Goal: Information Seeking & Learning: Learn about a topic

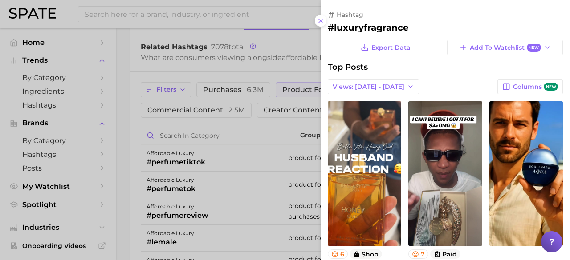
scroll to position [350, 0]
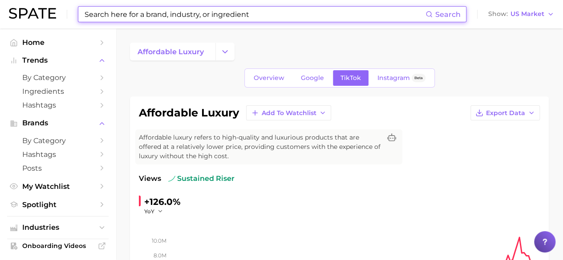
click at [193, 11] on input at bounding box center [255, 14] width 342 height 15
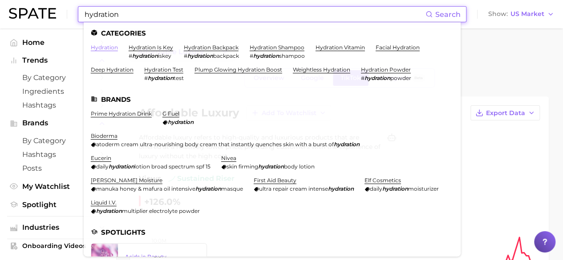
type input "hydration"
click at [109, 48] on link "hydration" at bounding box center [104, 47] width 27 height 7
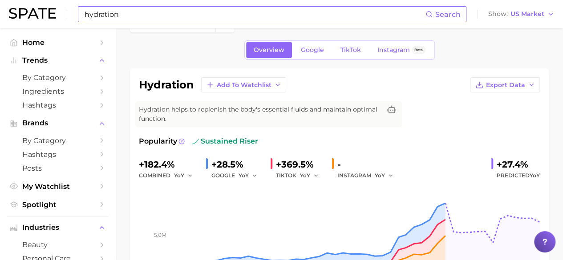
scroll to position [28, 0]
click at [309, 51] on span "Google" at bounding box center [312, 51] width 23 height 8
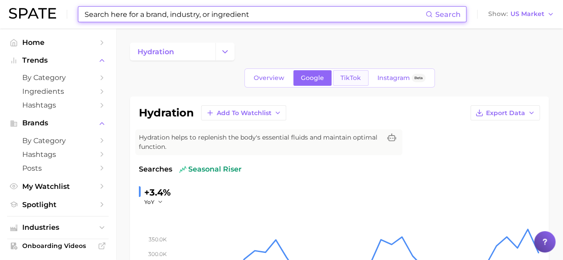
click at [344, 74] on span "TikTok" at bounding box center [350, 78] width 20 height 8
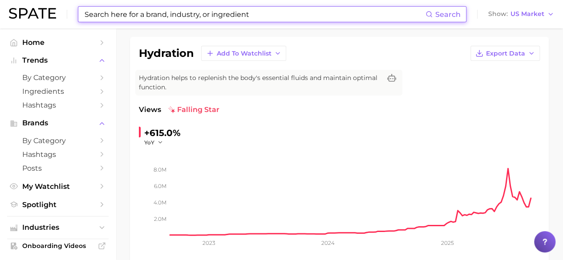
scroll to position [47, 0]
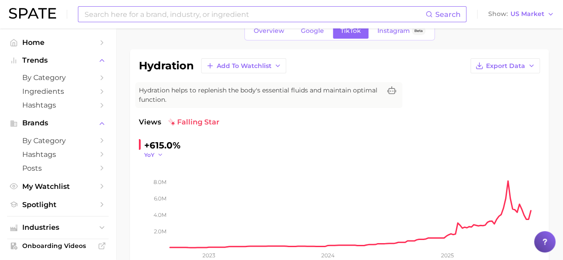
click at [160, 154] on icon "button" at bounding box center [160, 155] width 6 height 6
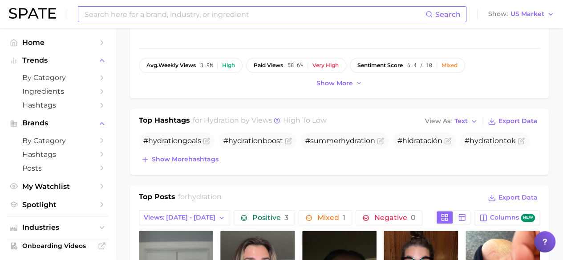
scroll to position [93, 0]
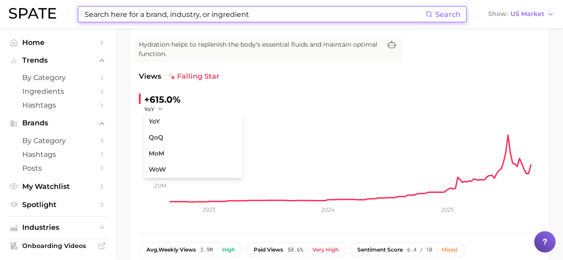
click at [221, 16] on input at bounding box center [255, 14] width 342 height 15
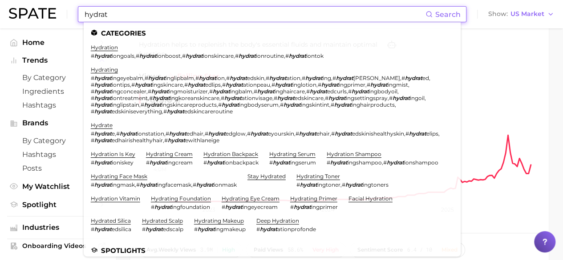
scroll to position [58, 0]
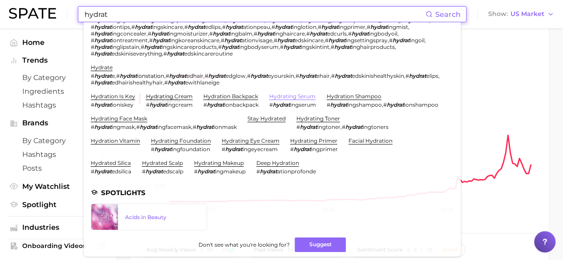
type input "hydrat"
click at [293, 95] on link "hydrating serum" at bounding box center [292, 96] width 46 height 7
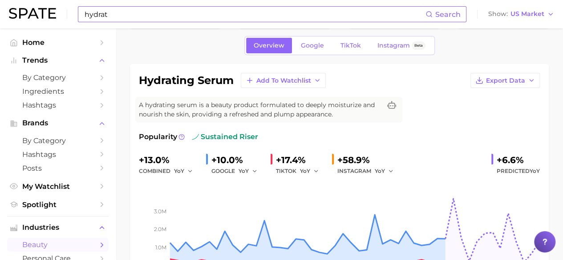
scroll to position [19, 0]
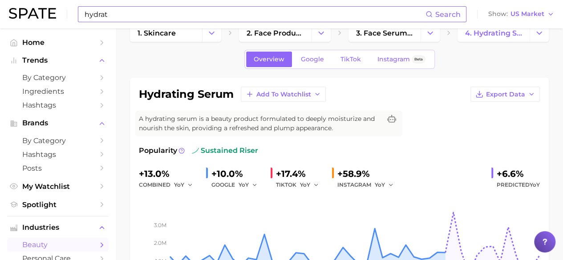
click at [352, 67] on div "Overview Google TikTok Instagram Beta" at bounding box center [339, 59] width 190 height 19
click at [352, 65] on link "TikTok" at bounding box center [351, 60] width 36 height 16
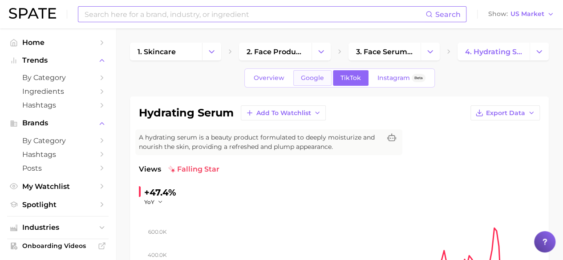
click at [312, 78] on span "Google" at bounding box center [312, 78] width 23 height 8
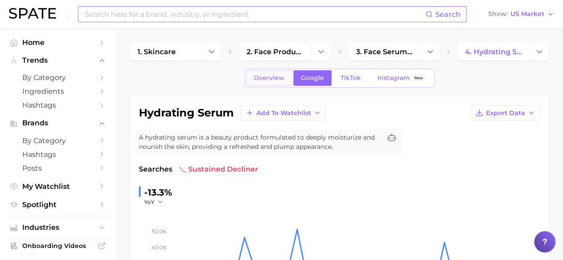
click at [275, 73] on link "Overview" at bounding box center [269, 78] width 46 height 16
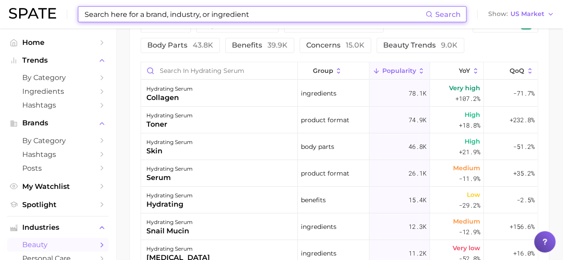
click at [261, 11] on input at bounding box center [255, 14] width 342 height 15
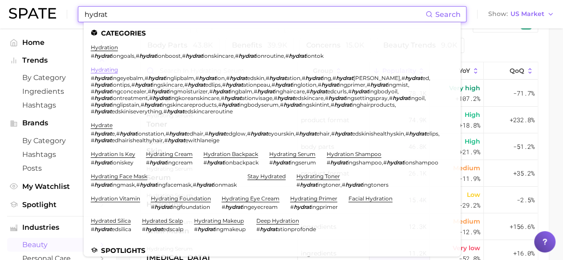
type input "hydrat"
click at [108, 70] on link "hydrating" at bounding box center [104, 69] width 27 height 7
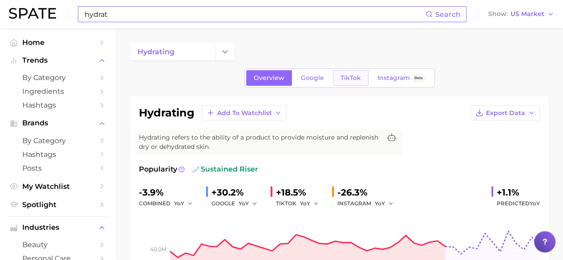
click at [349, 82] on link "TikTok" at bounding box center [351, 78] width 36 height 16
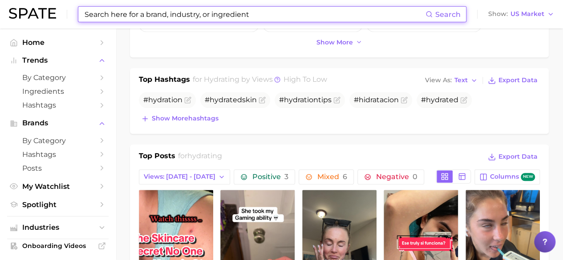
scroll to position [285, 0]
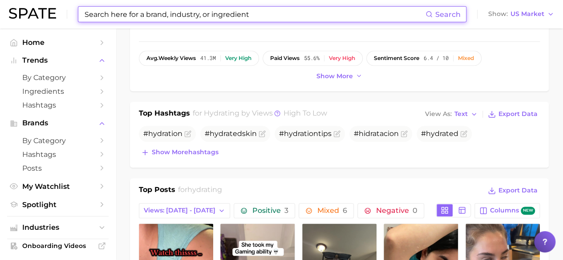
click at [247, 17] on input at bounding box center [255, 14] width 342 height 15
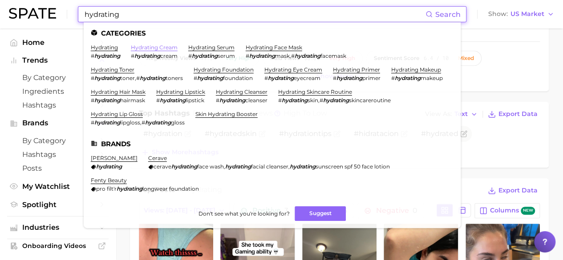
type input "hydrating"
click at [159, 46] on link "hydrating cream" at bounding box center [154, 47] width 47 height 7
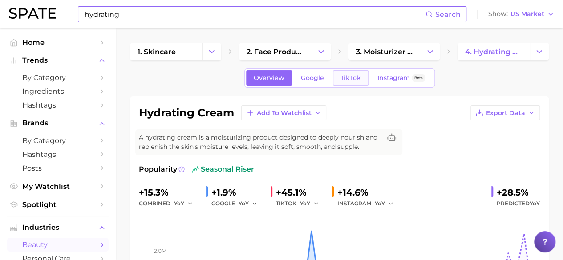
click at [345, 81] on link "TikTok" at bounding box center [351, 78] width 36 height 16
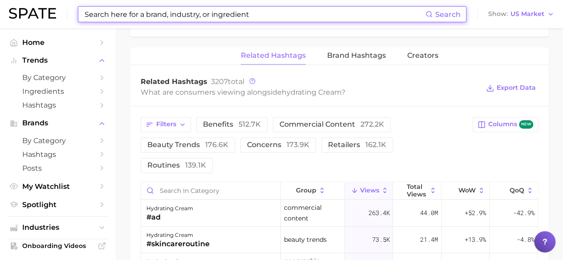
scroll to position [663, 0]
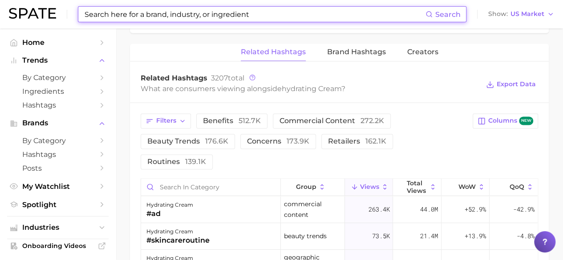
click at [211, 13] on input at bounding box center [255, 14] width 342 height 15
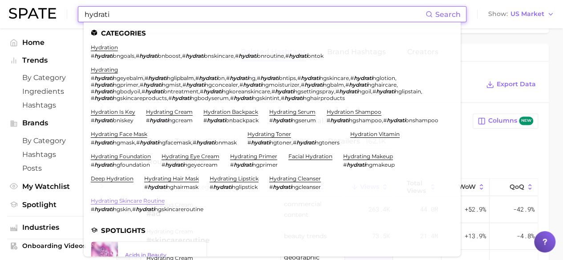
type input "hydrati"
click at [165, 200] on link "hydrating skincare routine" at bounding box center [128, 201] width 74 height 7
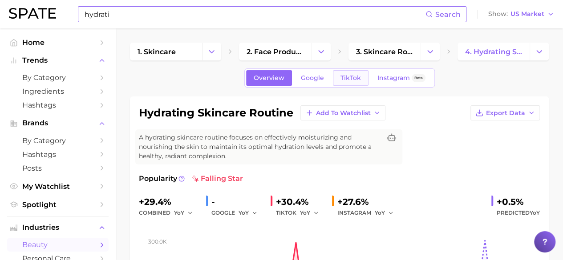
click at [353, 77] on span "TikTok" at bounding box center [350, 78] width 20 height 8
